Goal: Check status: Check status

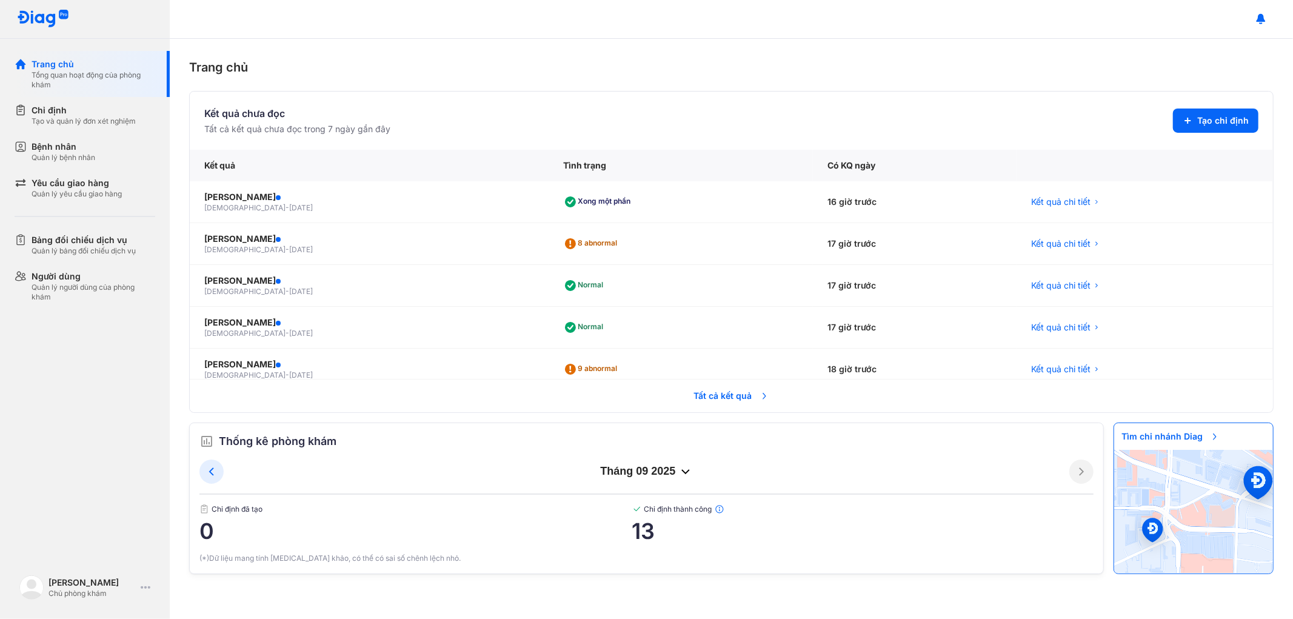
click at [717, 395] on span "Tất cả kết quả" at bounding box center [732, 396] width 90 height 27
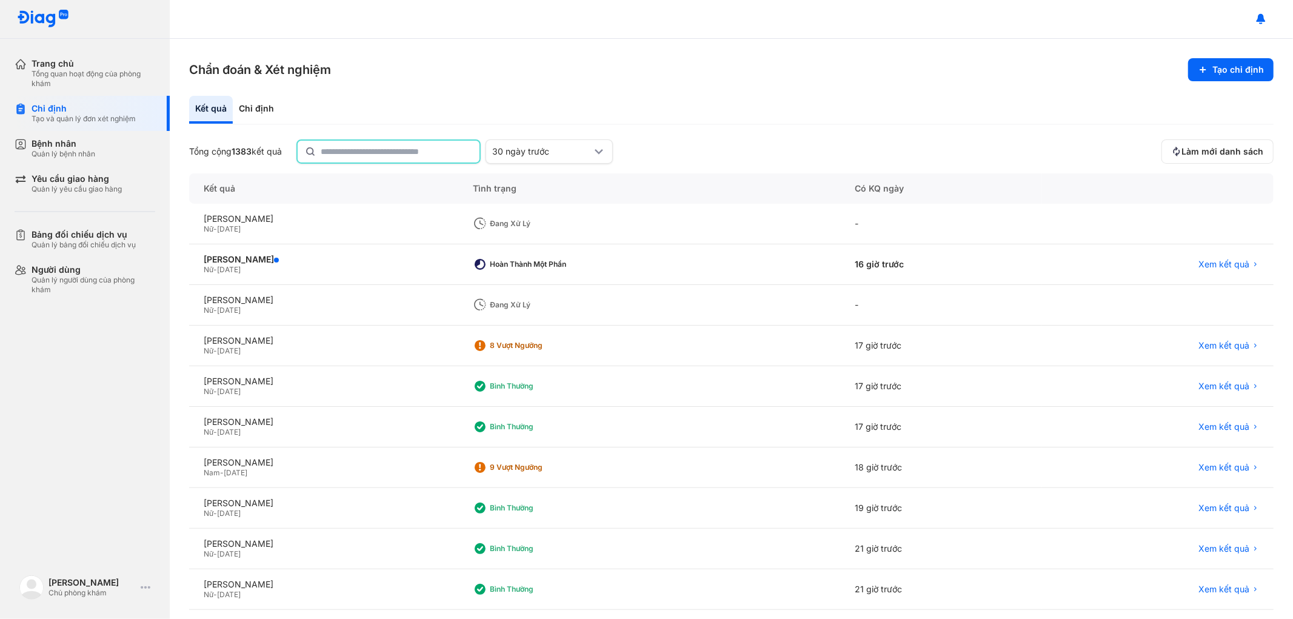
click at [380, 146] on input "text" at bounding box center [397, 152] width 152 height 22
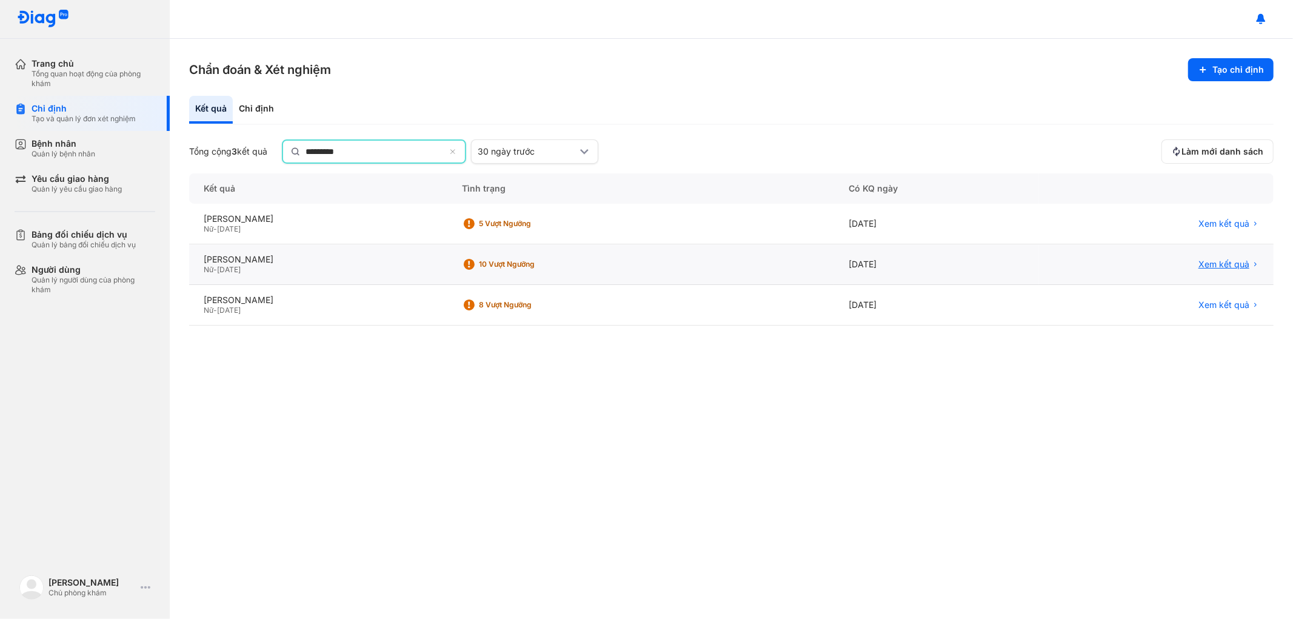
type input "*********"
click at [1218, 262] on span "Xem kết quả" at bounding box center [1224, 265] width 51 height 11
